Goal: Communication & Community: Answer question/provide support

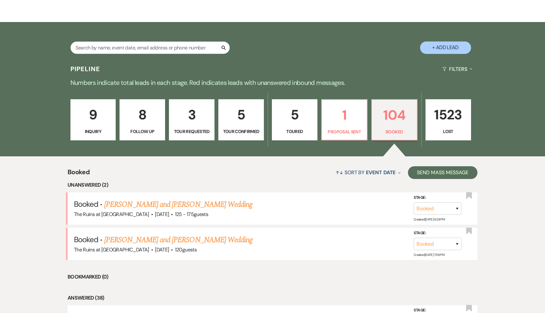
click at [245, 110] on p "5" at bounding box center [241, 114] width 37 height 21
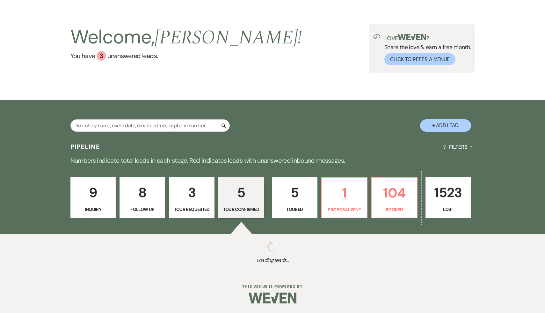
scroll to position [98, 0]
select select "4"
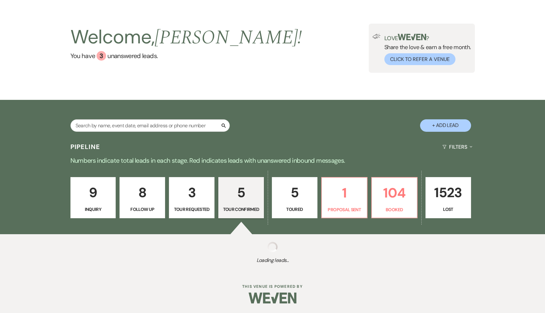
select select "4"
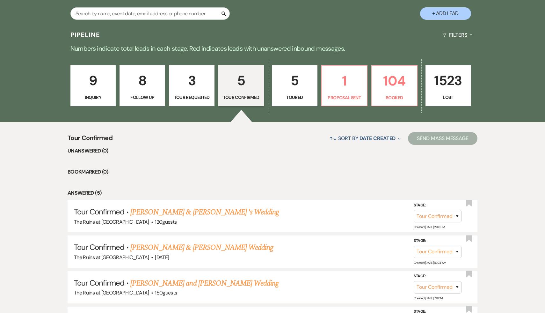
scroll to position [131, 0]
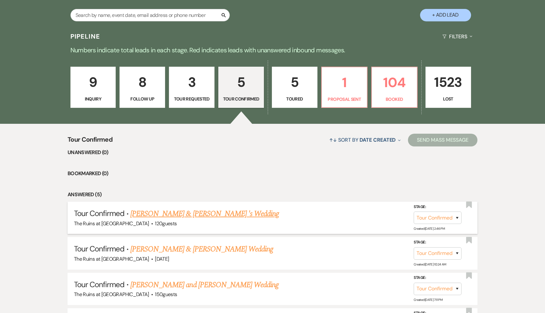
click at [207, 214] on link "[PERSON_NAME] & [PERSON_NAME] 's Wedding" at bounding box center [204, 213] width 149 height 11
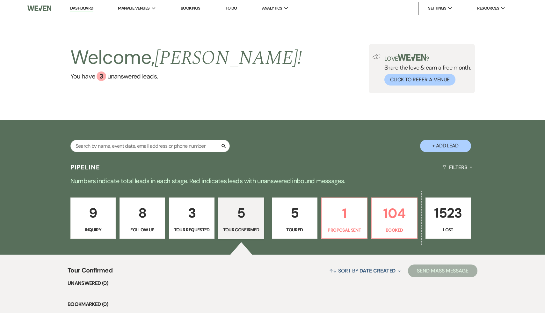
select select "4"
select select "20"
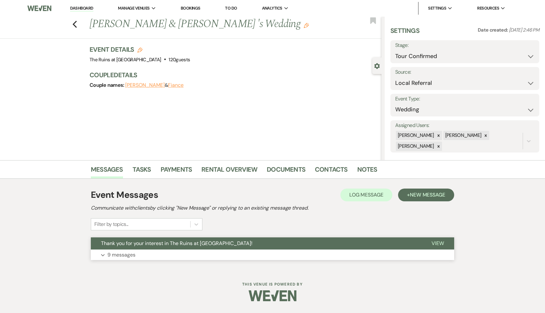
click at [194, 243] on span "Thank you for your interest in The Ruins at [GEOGRAPHIC_DATA]!" at bounding box center [176, 243] width 151 height 7
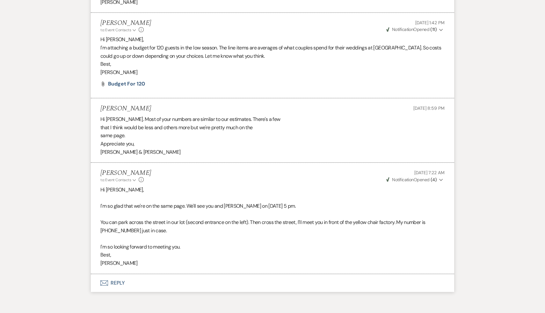
scroll to position [950, 0]
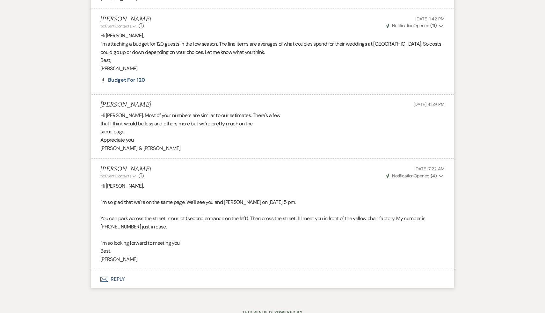
click at [119, 279] on button "Envelope Reply" at bounding box center [273, 279] width 364 height 18
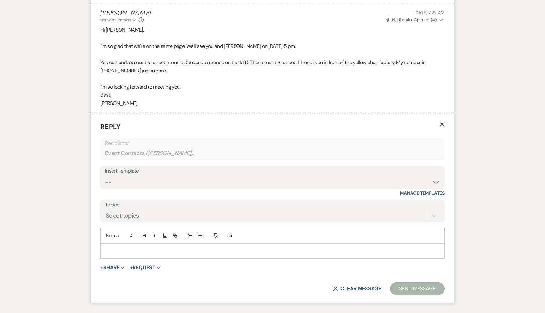
scroll to position [1120, 0]
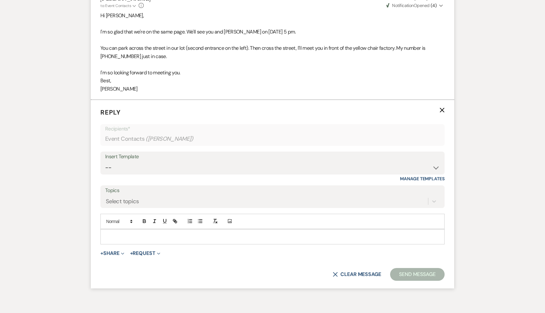
click at [180, 239] on p at bounding box center [273, 236] width 334 height 7
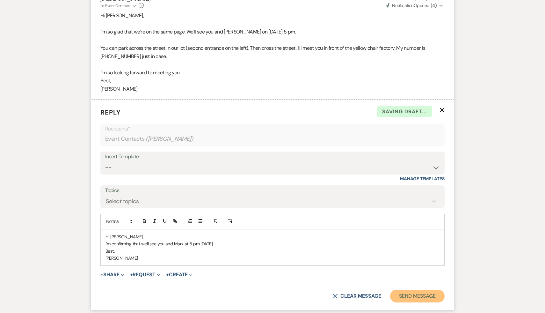
click at [424, 294] on button "Send Message" at bounding box center [417, 296] width 55 height 13
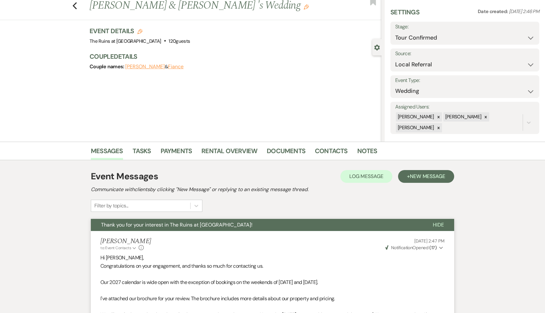
scroll to position [0, 0]
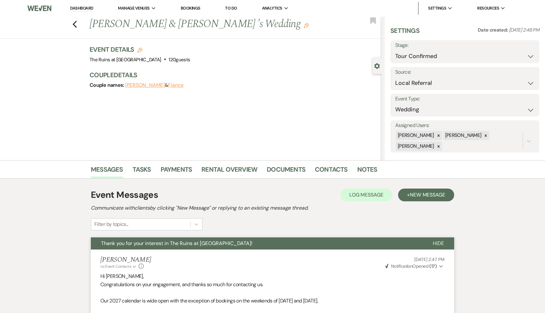
click at [71, 24] on div "Previous [PERSON_NAME] & [PERSON_NAME] 's Wedding Edit Bookmark" at bounding box center [189, 28] width 385 height 22
click at [74, 24] on use "button" at bounding box center [75, 24] width 4 height 7
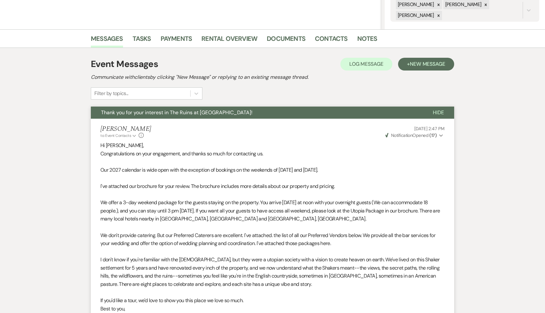
select select "4"
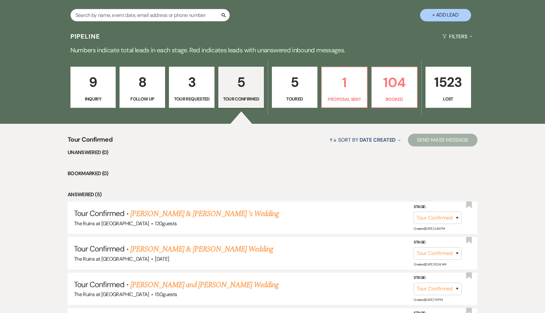
click at [293, 85] on p "5" at bounding box center [294, 81] width 37 height 21
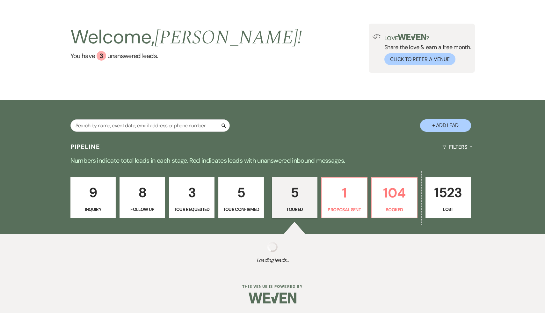
scroll to position [131, 0]
select select "5"
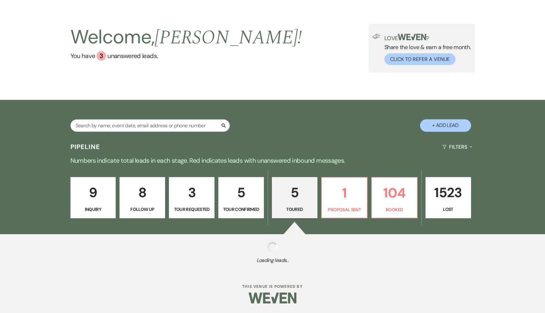
select select "5"
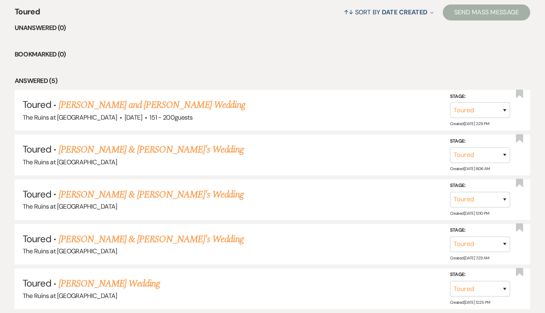
scroll to position [197, 0]
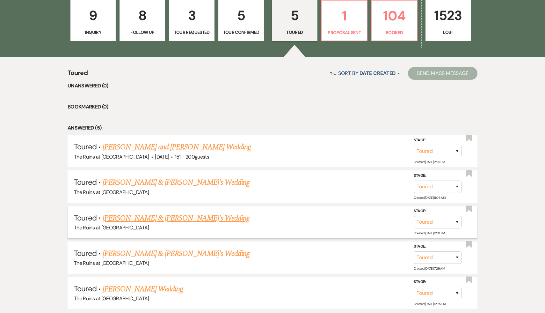
click at [187, 217] on link "[PERSON_NAME] & [PERSON_NAME]'s Wedding" at bounding box center [176, 217] width 147 height 11
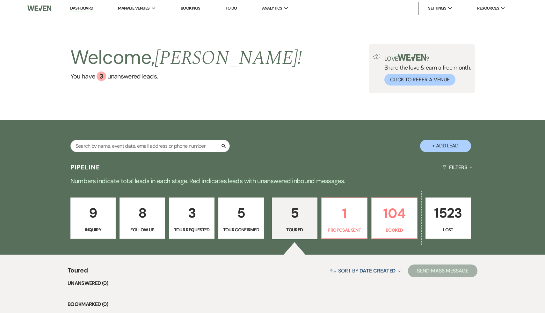
select select "5"
select select "6"
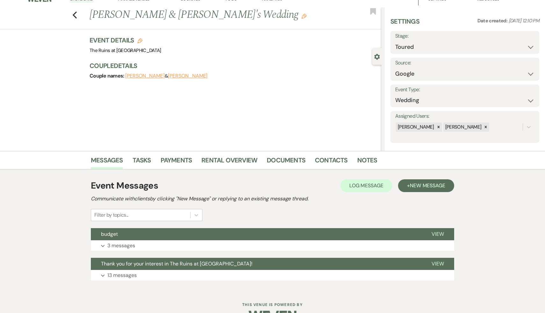
scroll to position [27, 0]
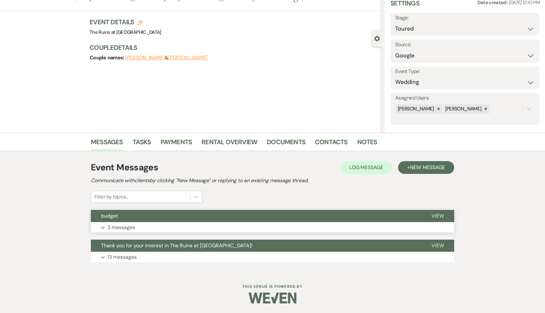
click at [111, 215] on span "budget" at bounding box center [109, 215] width 17 height 7
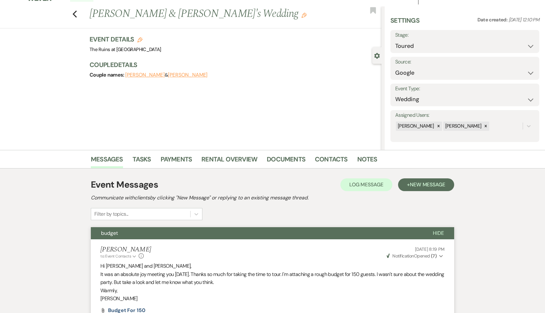
scroll to position [0, 0]
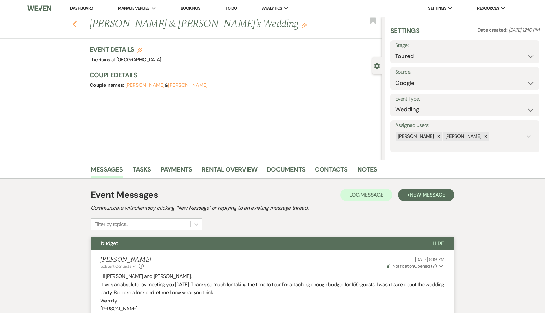
click at [75, 26] on icon "Previous" at bounding box center [74, 24] width 5 height 8
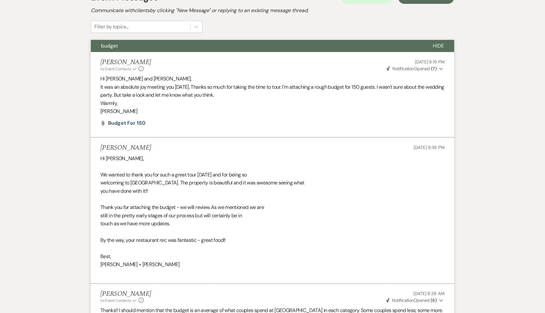
select select "5"
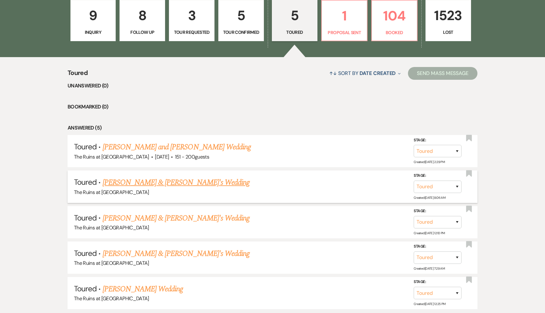
click at [163, 183] on link "[PERSON_NAME] & [PERSON_NAME]'s Wedding" at bounding box center [176, 182] width 147 height 11
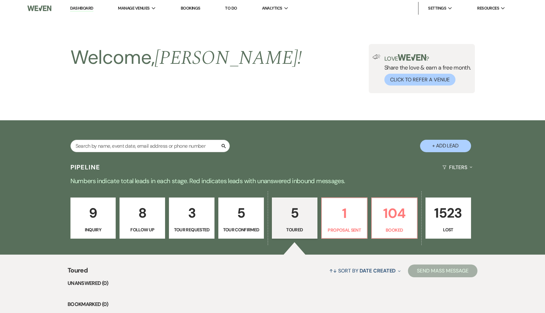
select select "5"
select select "6"
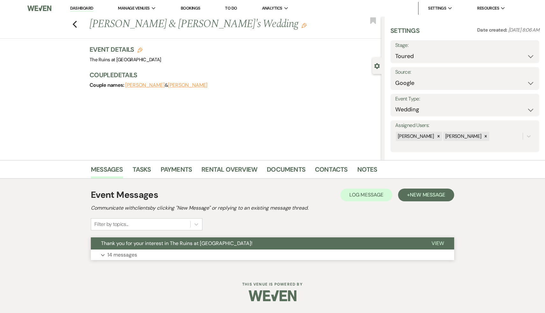
click at [155, 243] on span "Thank you for your interest in The Ruins at [GEOGRAPHIC_DATA]!" at bounding box center [176, 243] width 151 height 7
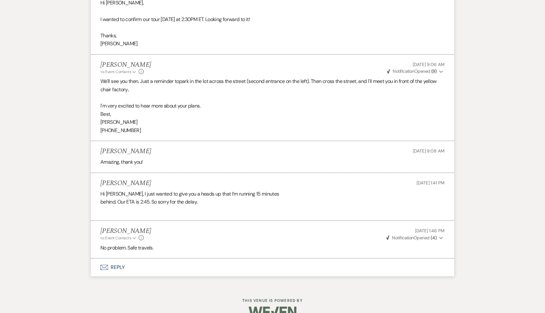
scroll to position [1050, 0]
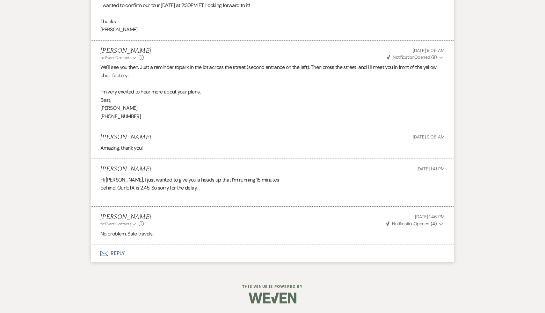
click at [117, 253] on button "Envelope Reply" at bounding box center [273, 253] width 364 height 18
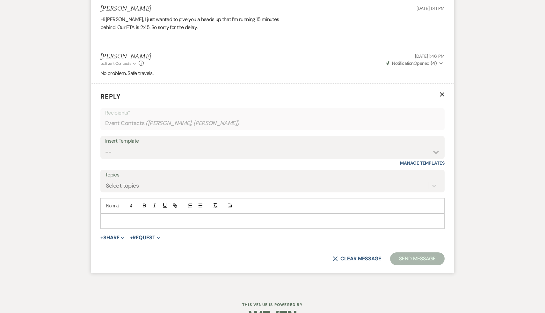
scroll to position [1228, 0]
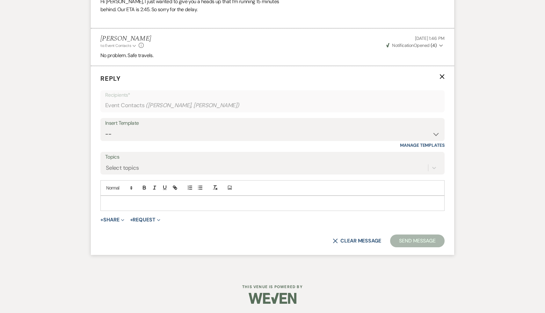
click at [188, 201] on p at bounding box center [273, 203] width 334 height 7
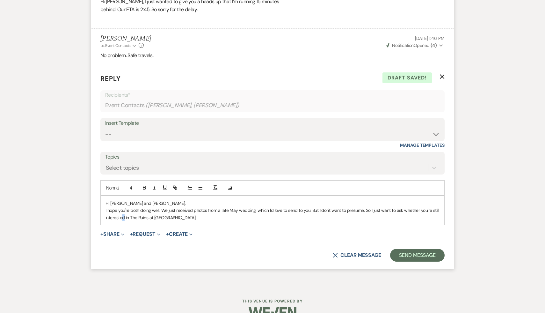
drag, startPoint x: 125, startPoint y: 217, endPoint x: 121, endPoint y: 217, distance: 3.3
click at [121, 217] on p "I hope you're both doing well. We just received photos from a late May wedding,…" at bounding box center [273, 214] width 334 height 14
drag, startPoint x: 130, startPoint y: 217, endPoint x: 96, endPoint y: 217, distance: 34.1
click at [96, 217] on form "Reply X Draft saved! Recipients* Event Contacts ( [PERSON_NAME], [PERSON_NAME] …" at bounding box center [273, 167] width 364 height 203
click at [192, 217] on p "I hope you're both doing well. We just received photos from a late May wedding,…" at bounding box center [273, 214] width 334 height 14
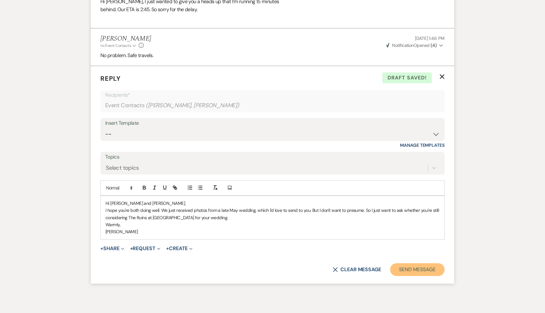
click at [420, 271] on button "Send Message" at bounding box center [417, 269] width 55 height 13
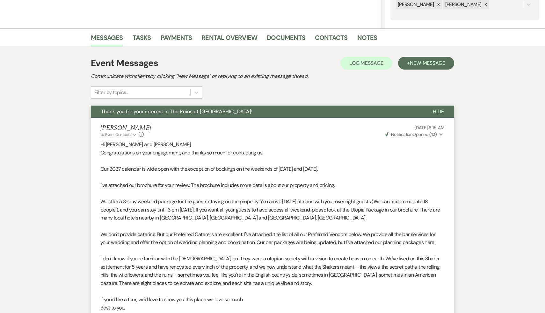
scroll to position [0, 0]
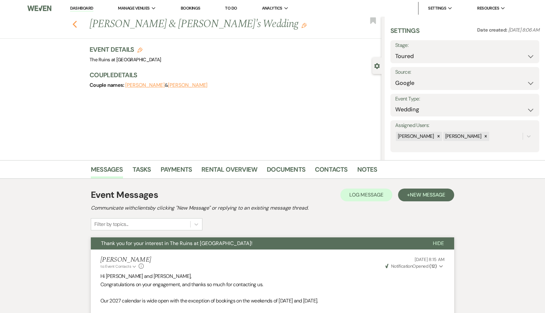
click at [73, 22] on icon "Previous" at bounding box center [74, 24] width 5 height 8
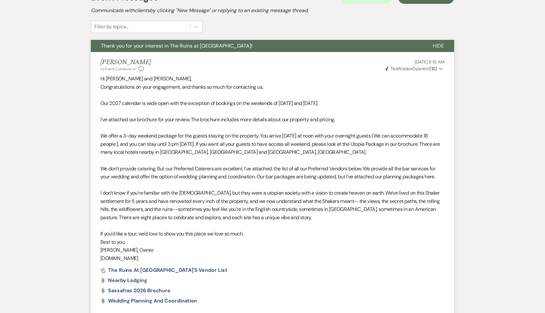
select select "5"
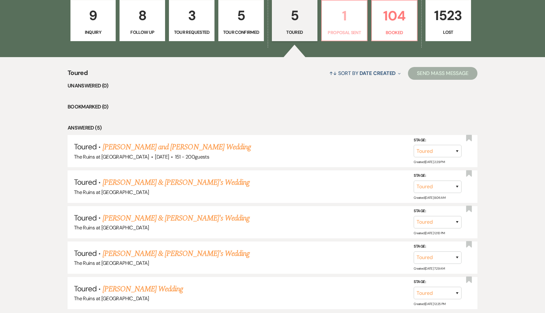
click at [346, 23] on p "1" at bounding box center [344, 15] width 37 height 21
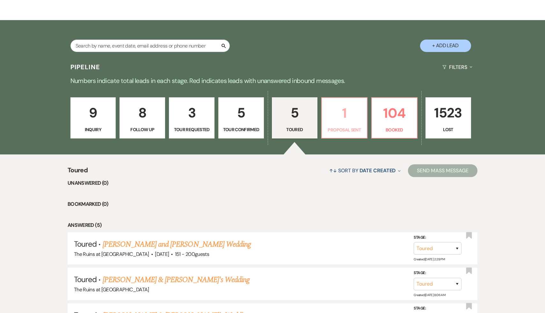
select select "6"
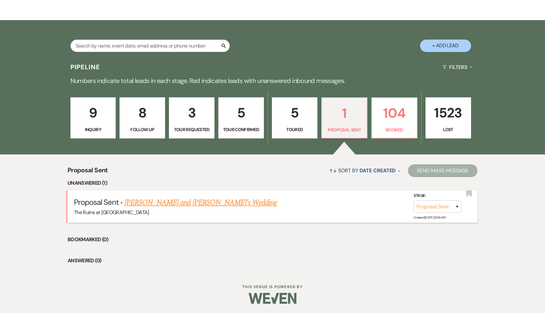
click at [173, 204] on link "[PERSON_NAME] and [PERSON_NAME]'s Wedding" at bounding box center [201, 202] width 153 height 11
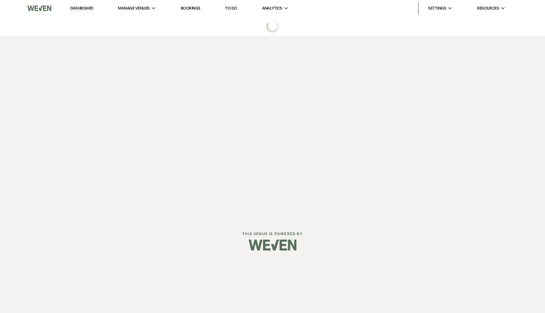
select select "6"
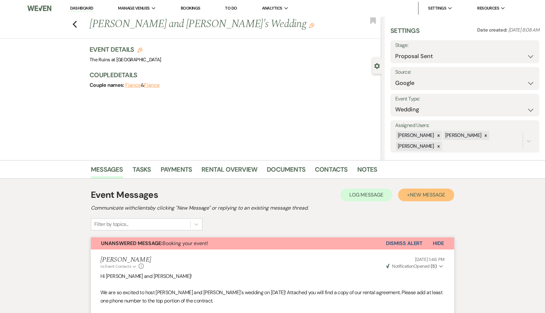
click at [436, 193] on span "New Message" at bounding box center [427, 194] width 35 height 7
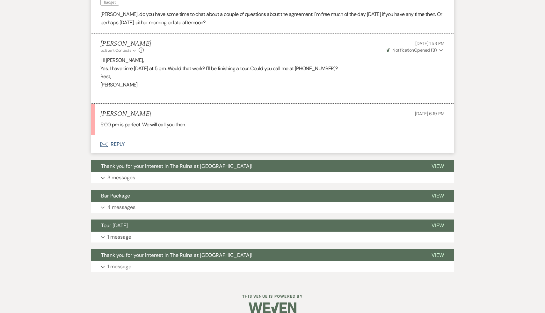
scroll to position [689, 0]
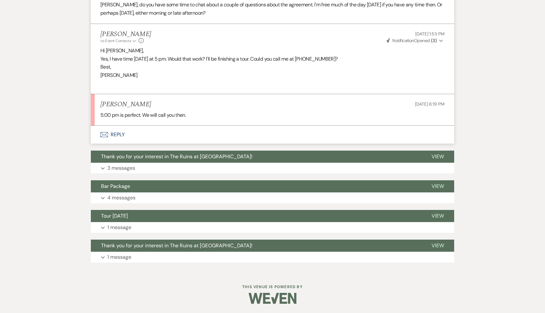
click at [121, 135] on button "Envelope Reply" at bounding box center [273, 135] width 364 height 18
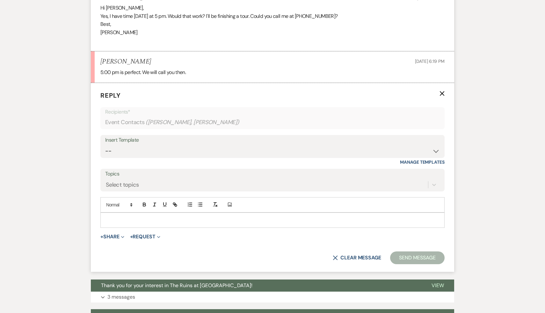
scroll to position [753, 0]
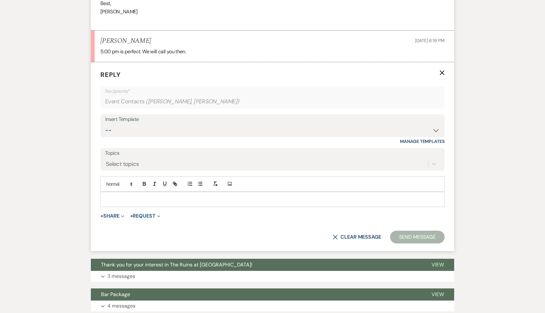
click at [134, 196] on p at bounding box center [273, 199] width 334 height 7
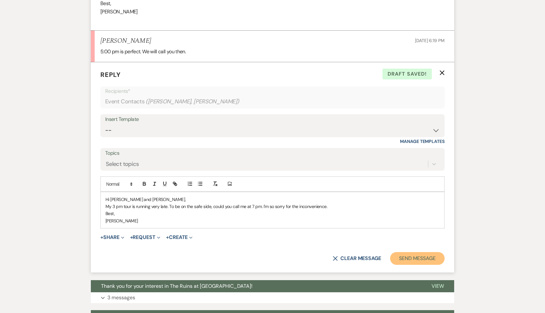
click at [406, 256] on button "Send Message" at bounding box center [417, 258] width 55 height 13
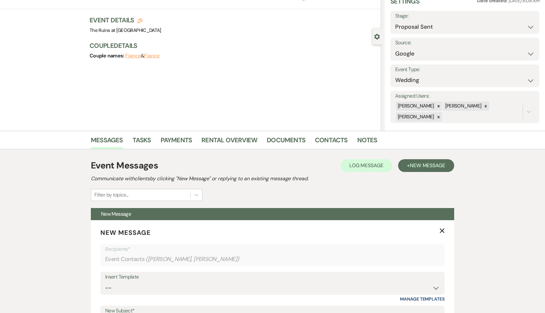
scroll to position [0, 0]
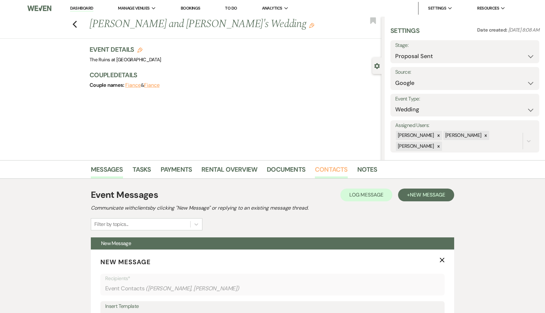
click at [334, 168] on link "Contacts" at bounding box center [331, 171] width 33 height 14
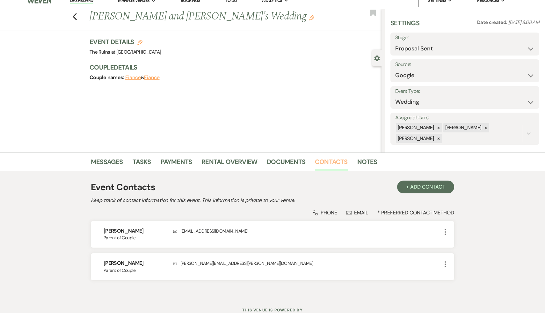
scroll to position [11, 0]
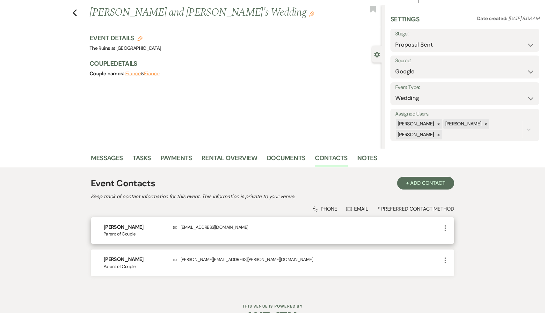
click at [119, 230] on h6 "[PERSON_NAME]" at bounding box center [135, 227] width 62 height 7
click at [204, 225] on p "Envelope [EMAIL_ADDRESS][DOMAIN_NAME]" at bounding box center [307, 227] width 268 height 7
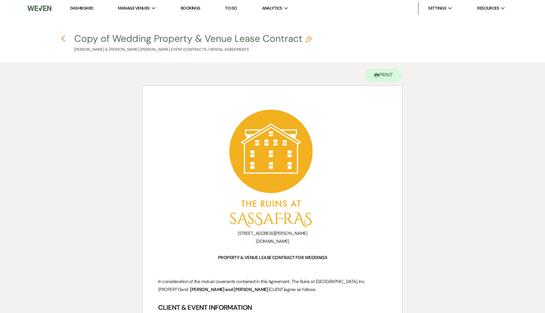
click at [62, 38] on icon "Previous" at bounding box center [63, 39] width 5 height 8
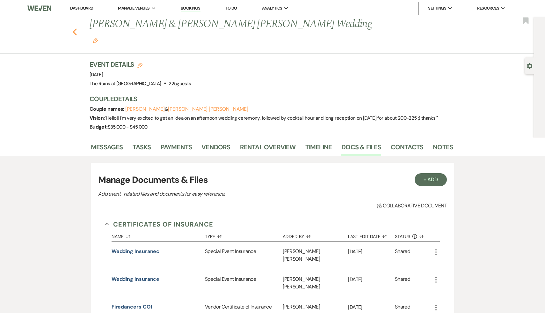
click at [76, 27] on button "Previous" at bounding box center [74, 31] width 5 height 9
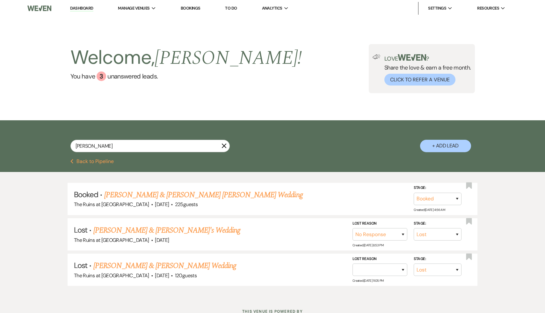
click at [86, 7] on link "Dashboard" at bounding box center [81, 8] width 23 height 6
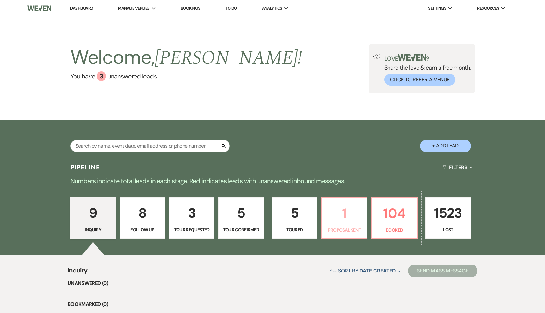
click at [348, 215] on p "1" at bounding box center [344, 212] width 37 height 21
select select "6"
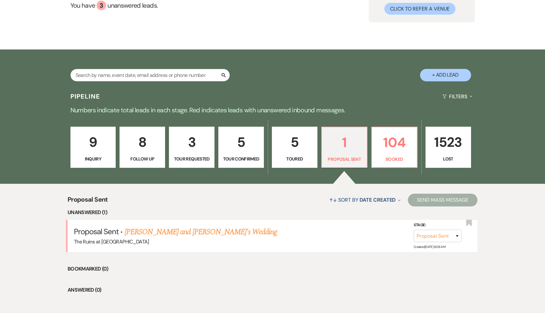
scroll to position [100, 0]
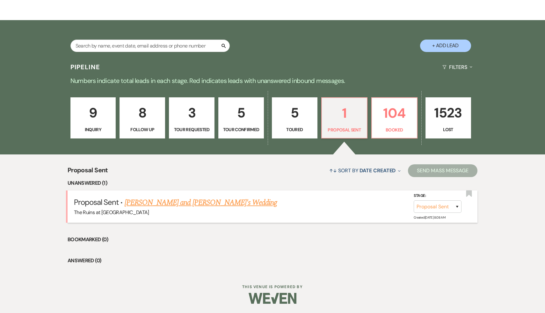
click at [167, 200] on link "[PERSON_NAME] and [PERSON_NAME]'s Wedding" at bounding box center [201, 202] width 153 height 11
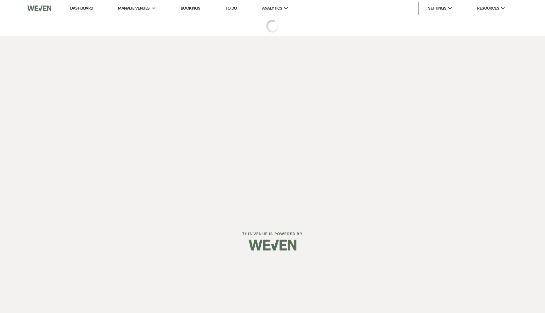
select select "6"
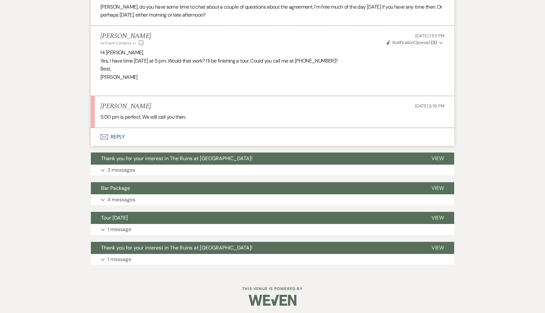
scroll to position [450, 0]
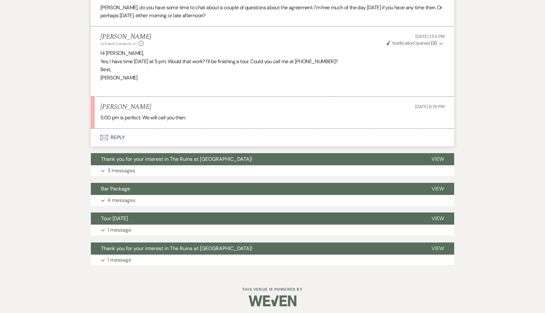
scroll to position [100, 0]
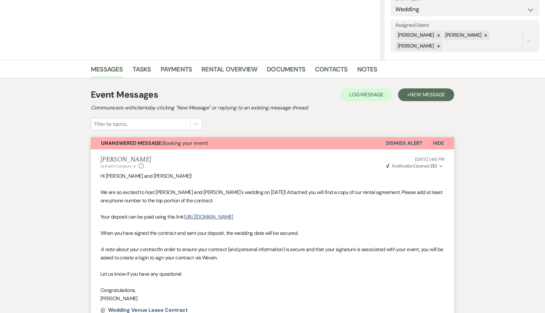
select select "6"
